Goal: Information Seeking & Learning: Learn about a topic

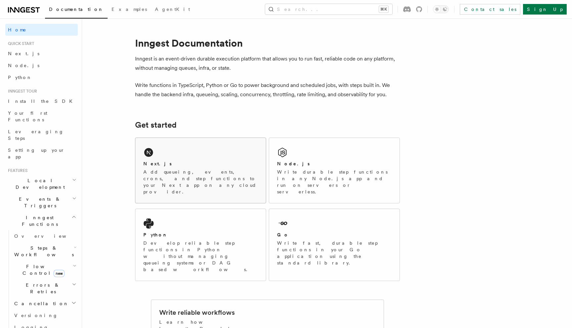
click at [200, 175] on p "Add queueing, events, crons, and step functions to your Next app on any cloud p…" at bounding box center [200, 182] width 115 height 26
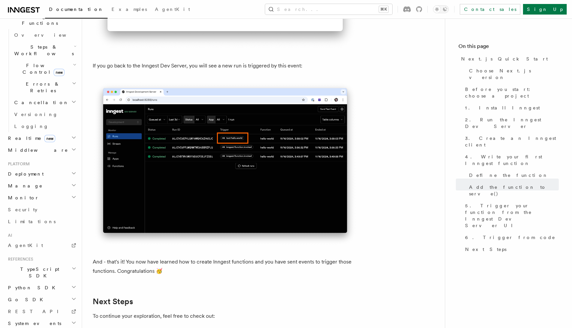
scroll to position [4133, 0]
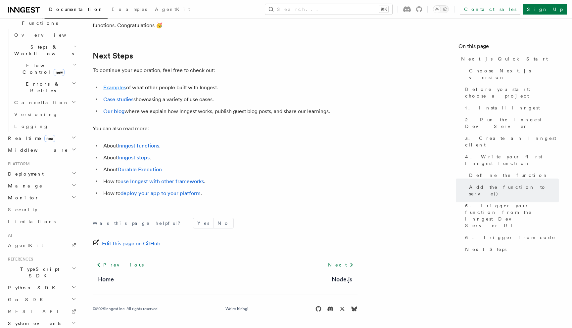
click at [119, 88] on link "Examples" at bounding box center [114, 87] width 23 height 6
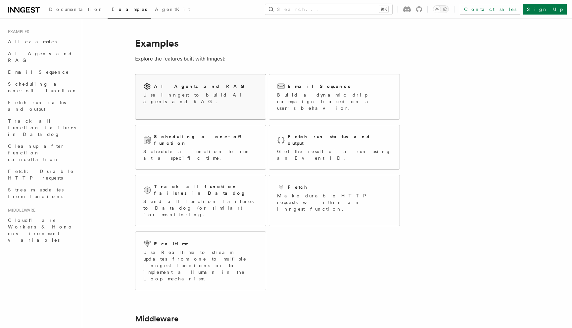
click at [163, 101] on div "AI Agents and RAG Use Inngest to build AI agents and RAG." at bounding box center [200, 93] width 130 height 38
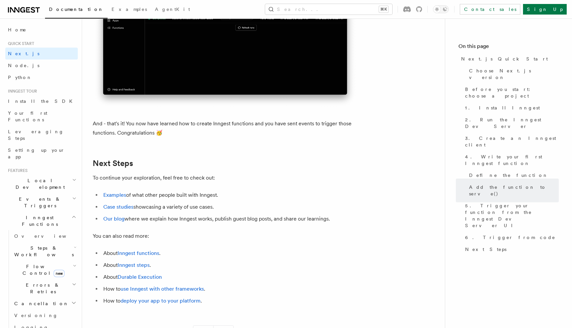
scroll to position [4022, 0]
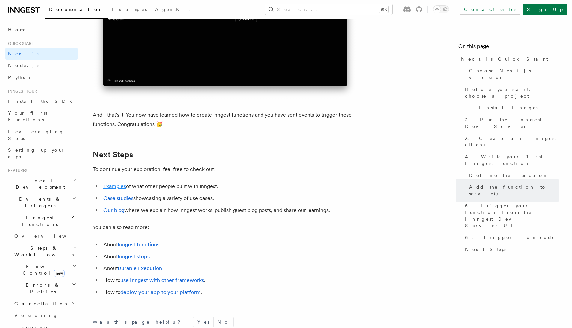
click at [123, 190] on link "Examples" at bounding box center [114, 186] width 23 height 6
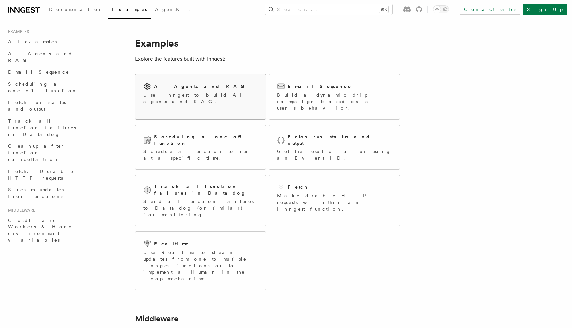
click at [184, 97] on p "Use Inngest to build AI agents and RAG." at bounding box center [200, 98] width 115 height 13
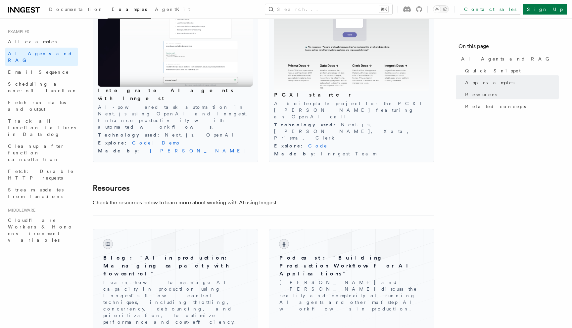
scroll to position [769, 0]
